Goal: Transaction & Acquisition: Purchase product/service

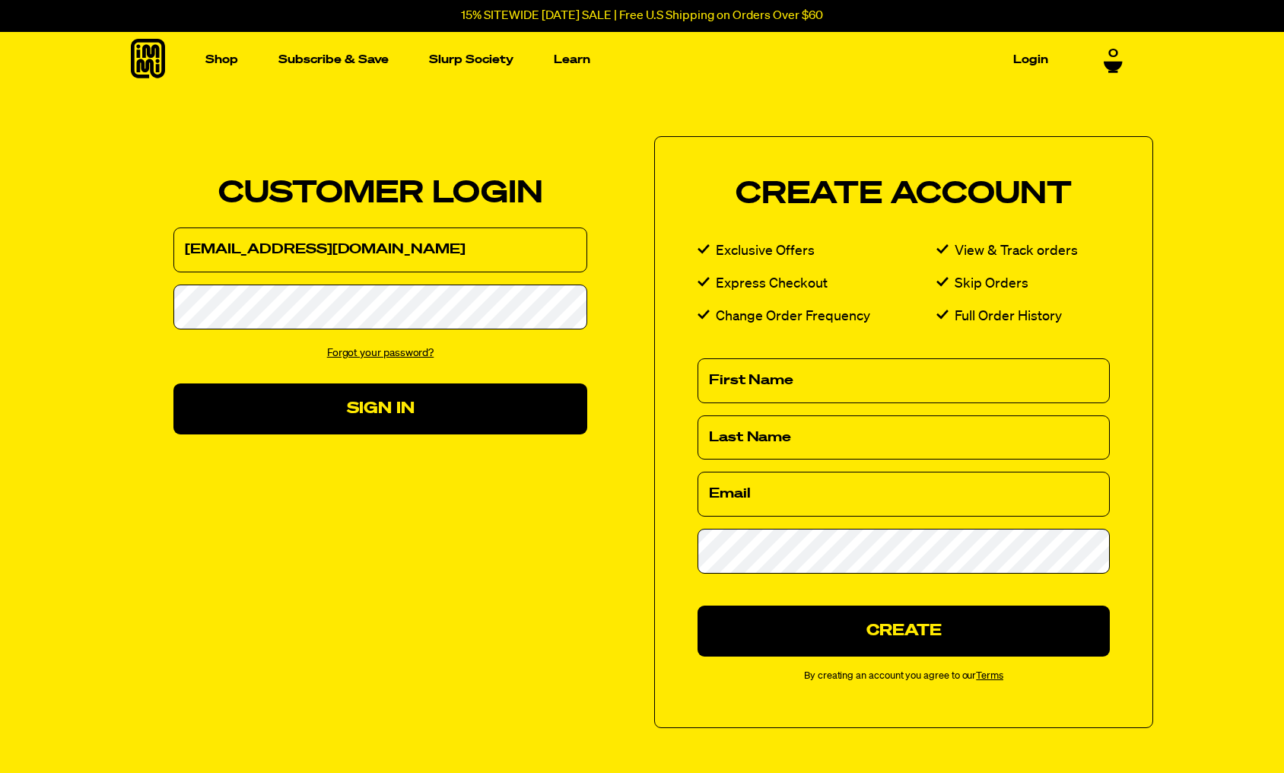
type input "crane@me.com"
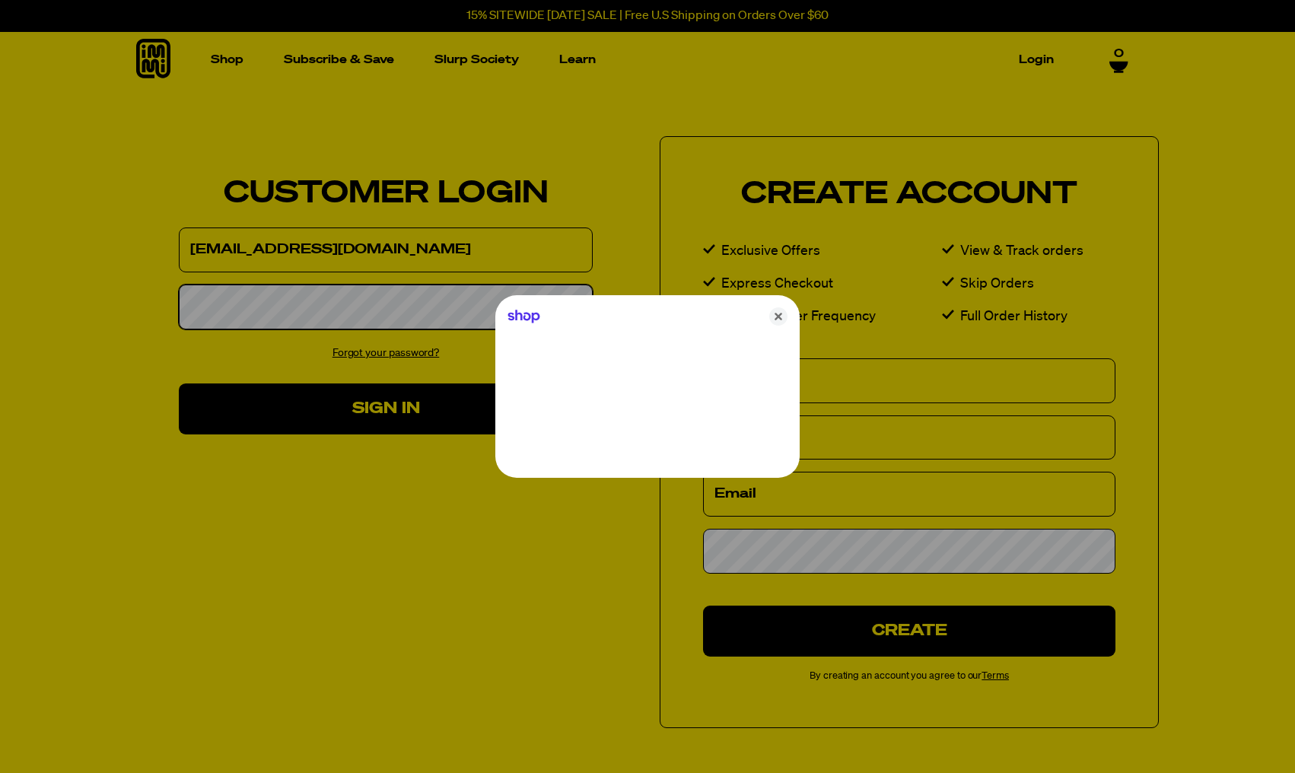
click at [386, 408] on button "Sign In" at bounding box center [386, 408] width 414 height 51
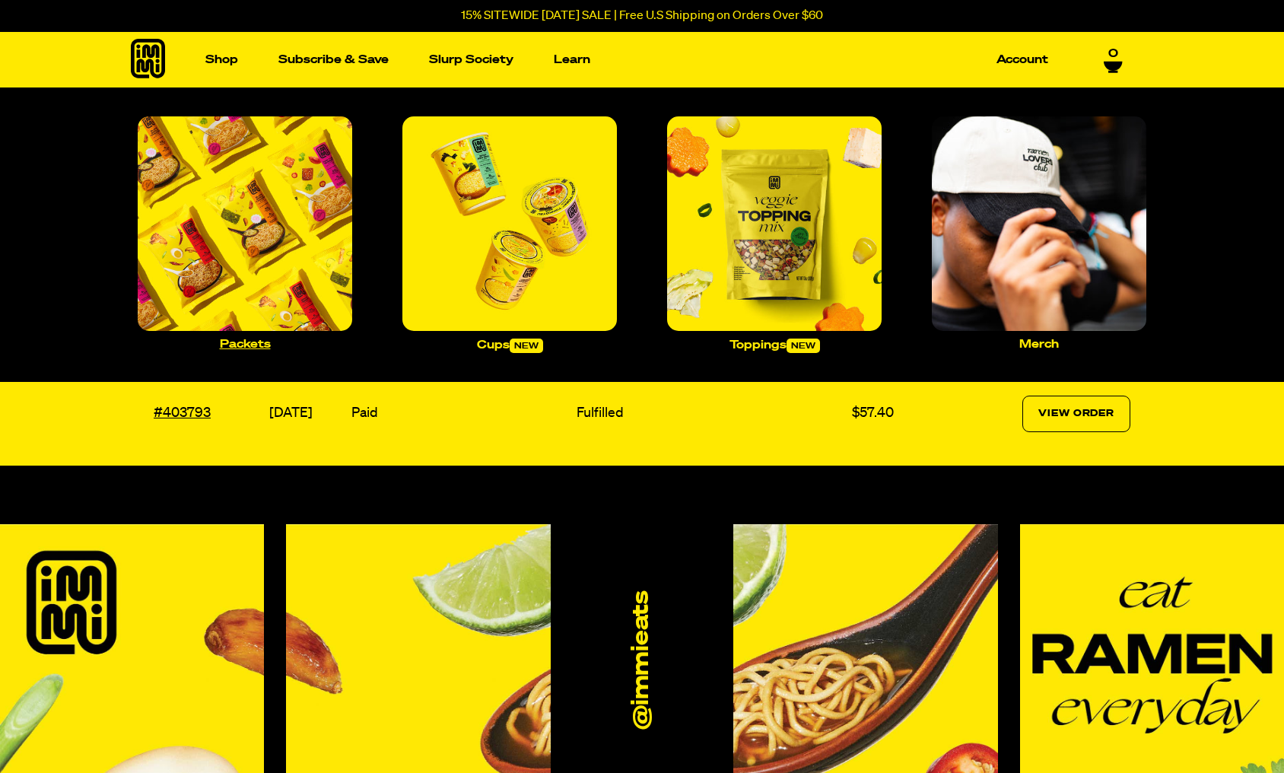
click at [271, 245] on img "Main navigation" at bounding box center [245, 223] width 215 height 215
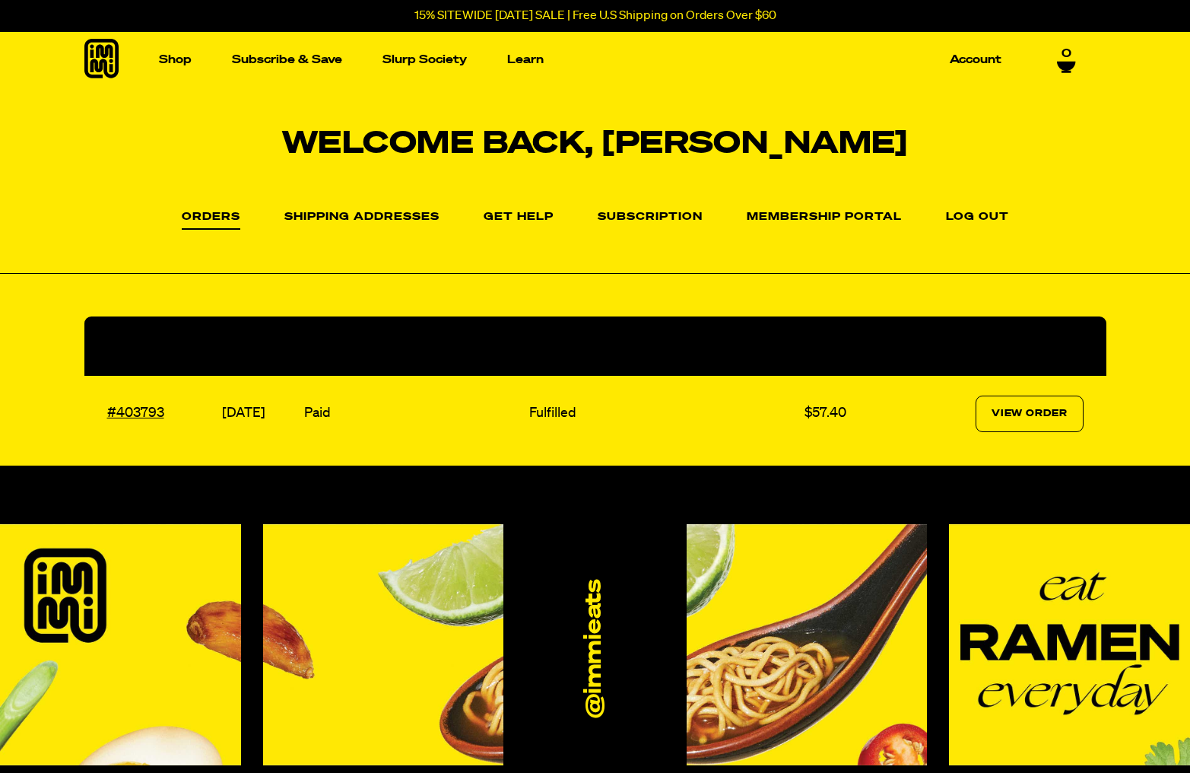
click at [532, 19] on p "15% SITEWIDE [DATE] SALE | Free U.S Shipping on Orders Over $60" at bounding box center [596, 16] width 362 height 14
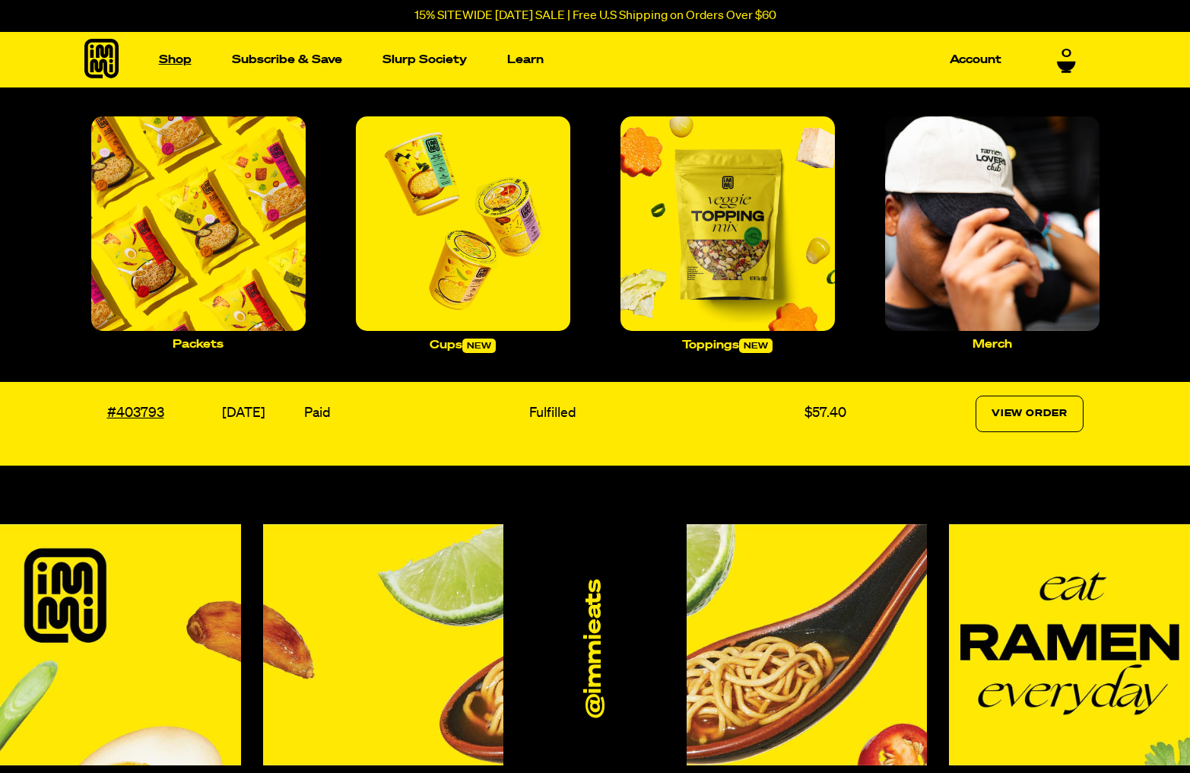
click at [186, 59] on link "Shop" at bounding box center [175, 60] width 45 height 24
click at [183, 62] on link "Shop" at bounding box center [175, 60] width 45 height 24
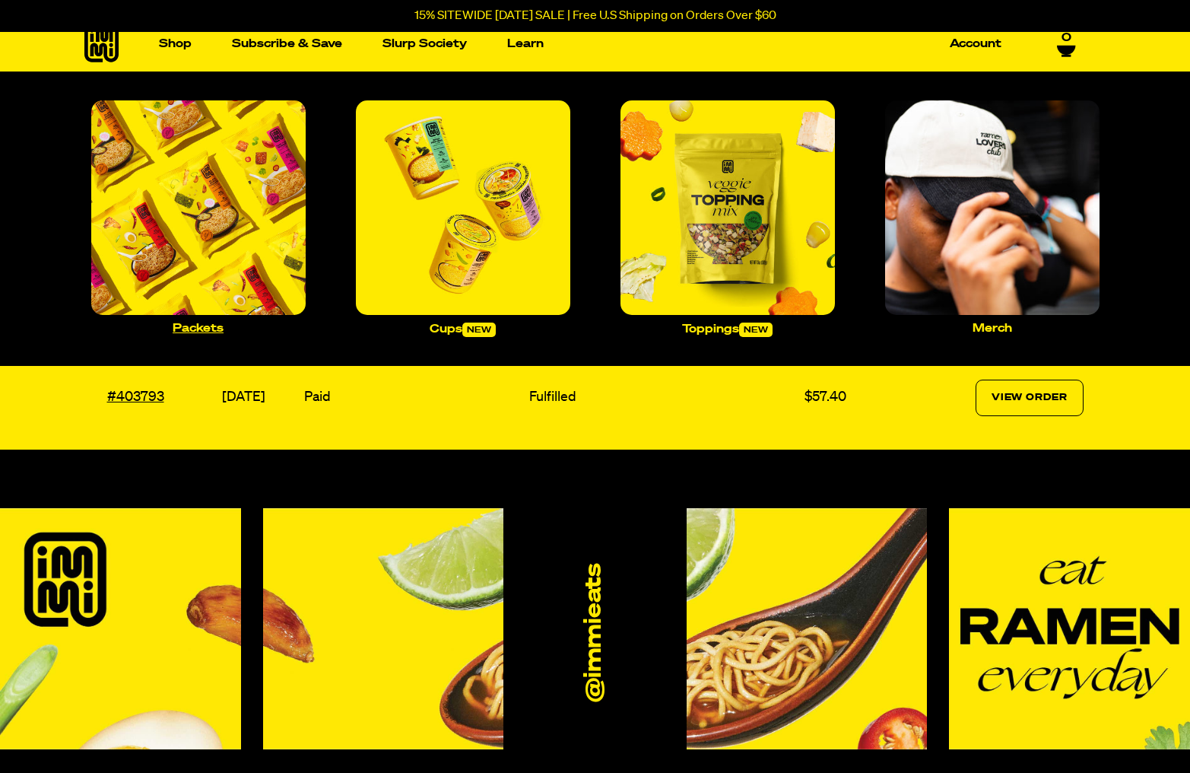
scroll to position [1, 0]
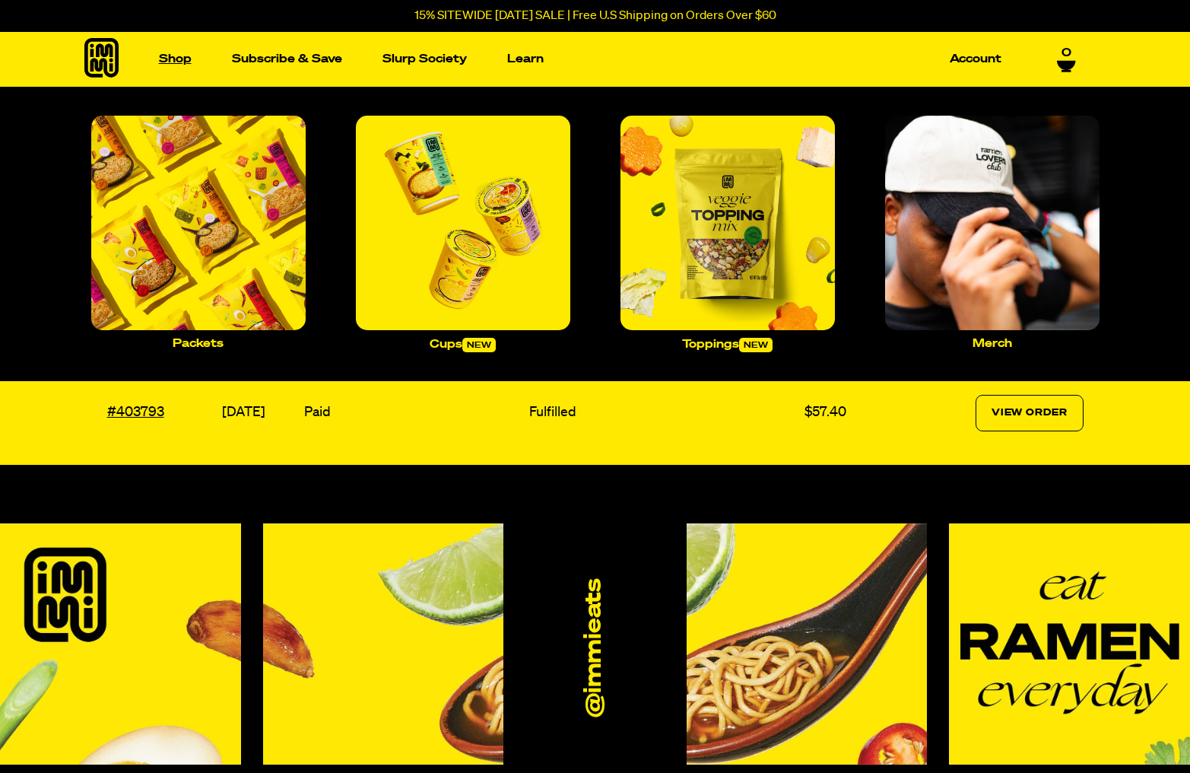
click at [176, 60] on link "Shop" at bounding box center [175, 59] width 45 height 24
click at [208, 221] on img "Main navigation" at bounding box center [198, 223] width 215 height 215
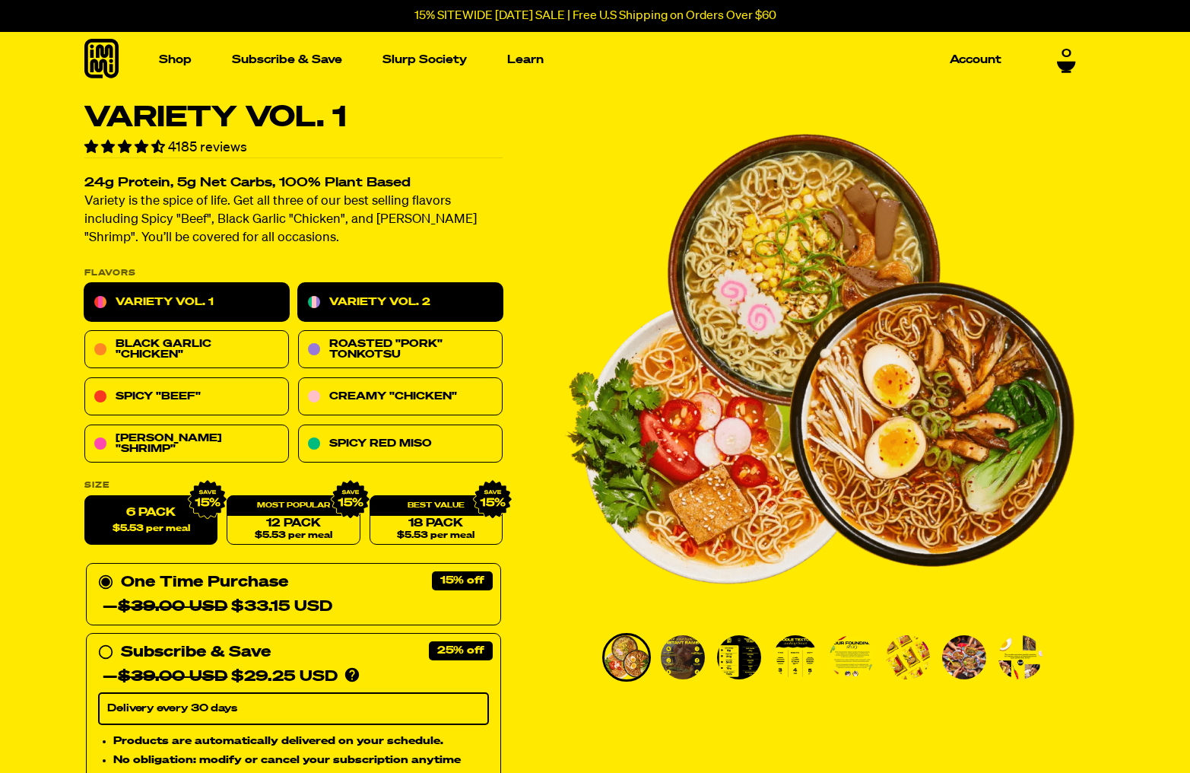
click at [383, 297] on link "Variety Vol. 2" at bounding box center [400, 303] width 205 height 38
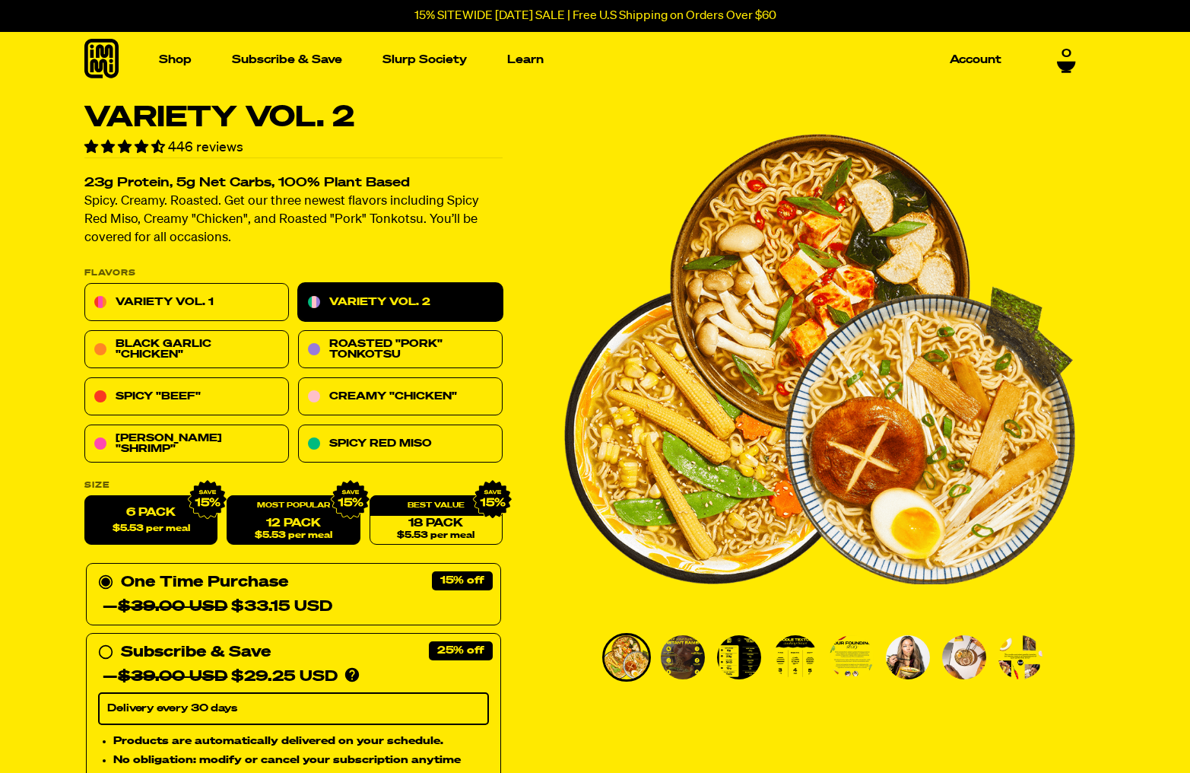
click at [296, 525] on link "12 Pack $5.53 per meal" at bounding box center [293, 520] width 133 height 49
radio input "false"
